Goal: Information Seeking & Learning: Check status

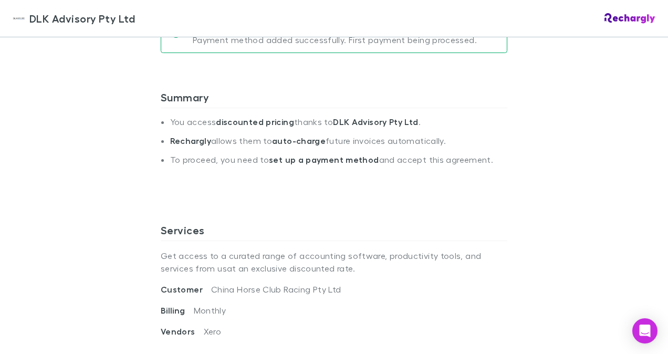
scroll to position [472, 0]
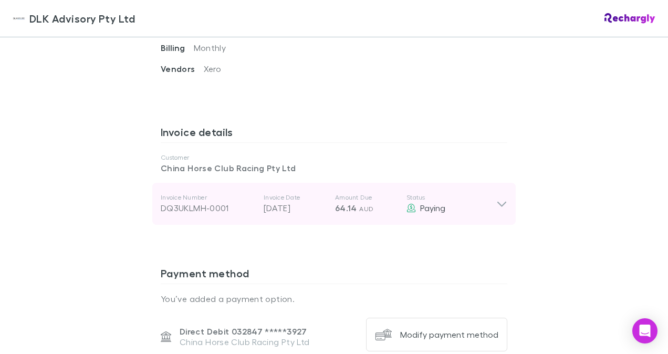
click at [216, 202] on div "DQ3UKLMH-0001" at bounding box center [208, 208] width 94 height 13
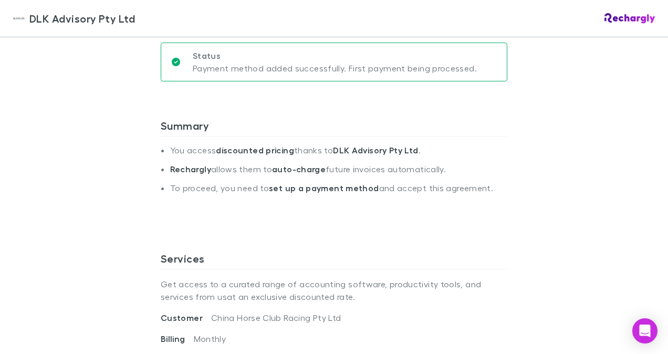
scroll to position [262, 0]
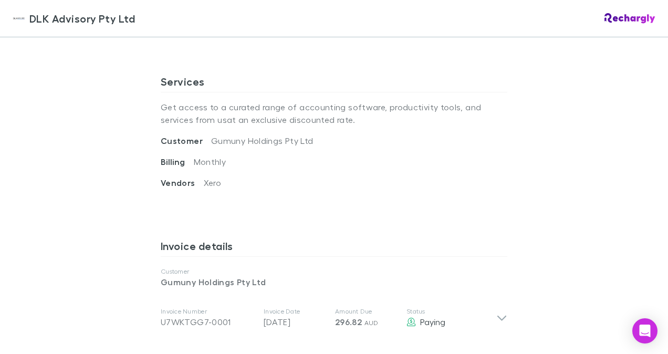
scroll to position [525, 0]
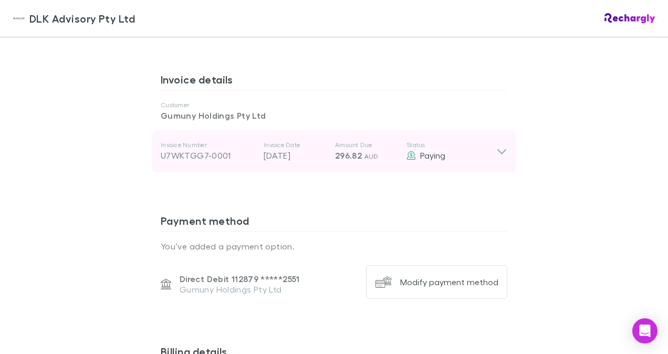
click at [185, 156] on div "U7WKTGG7-0001" at bounding box center [208, 155] width 94 height 13
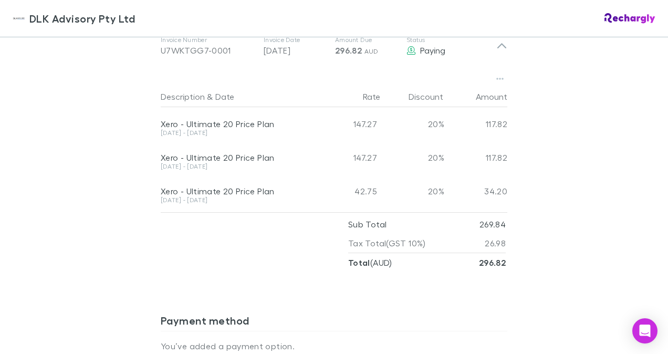
scroll to position [630, 0]
